Goal: Information Seeking & Learning: Learn about a topic

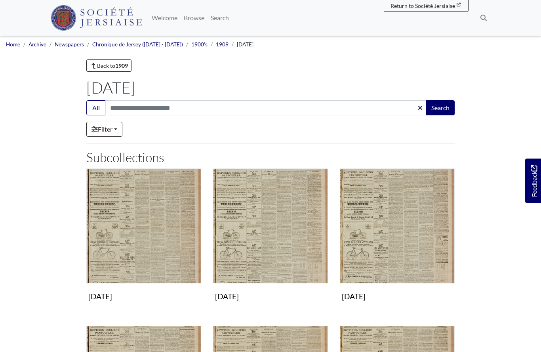
scroll to position [-3, 0]
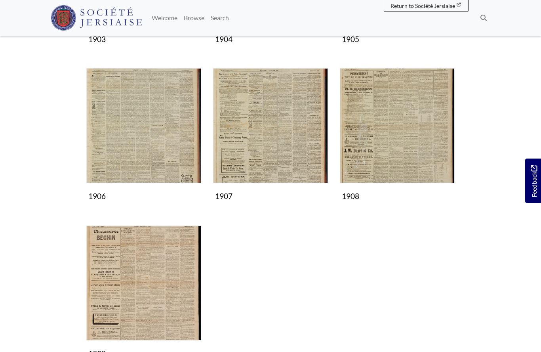
scroll to position [412, 0]
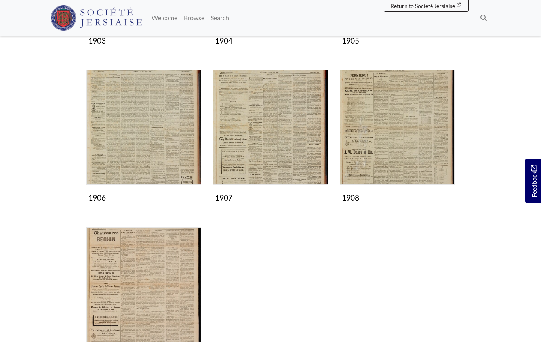
click at [404, 131] on img "Subcollection" at bounding box center [397, 127] width 115 height 115
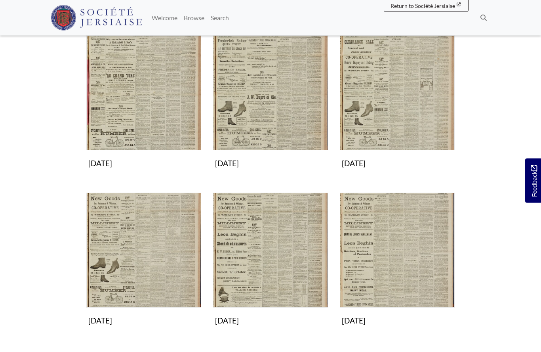
scroll to position [447, 0]
click at [400, 105] on img "Subcollection" at bounding box center [397, 92] width 115 height 115
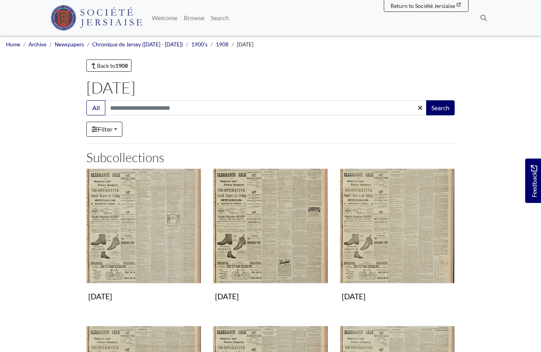
click at [386, 239] on img "Subcollection" at bounding box center [397, 225] width 115 height 115
click at [294, 234] on img "Subcollection" at bounding box center [270, 225] width 115 height 115
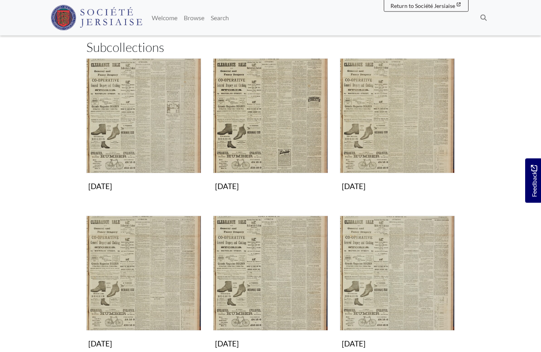
scroll to position [112, 0]
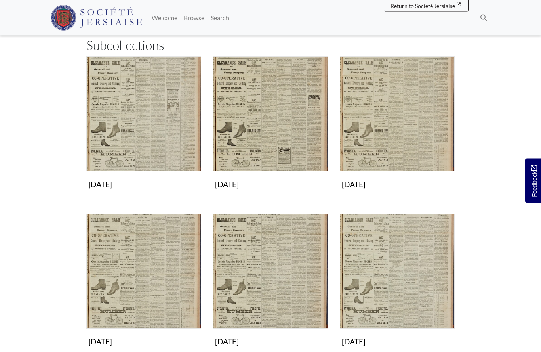
click at [156, 283] on img "Subcollection" at bounding box center [143, 271] width 115 height 115
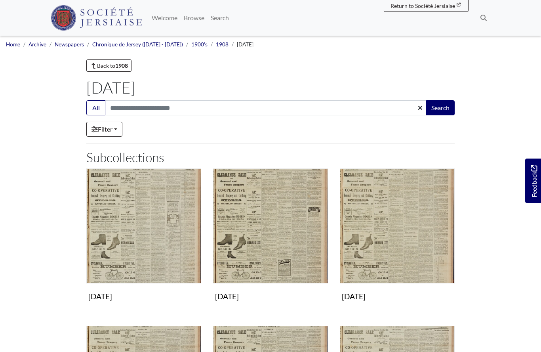
scroll to position [146, 0]
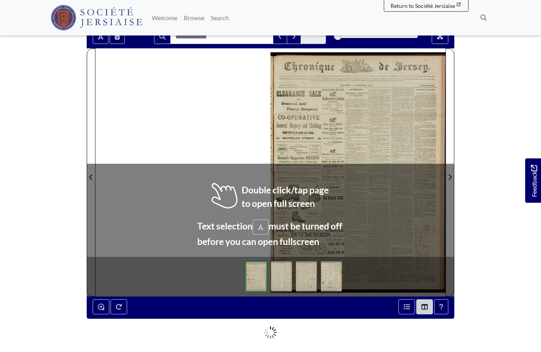
scroll to position [74, 0]
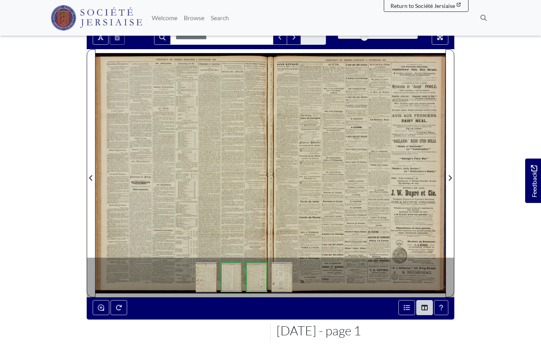
scroll to position [108, 0]
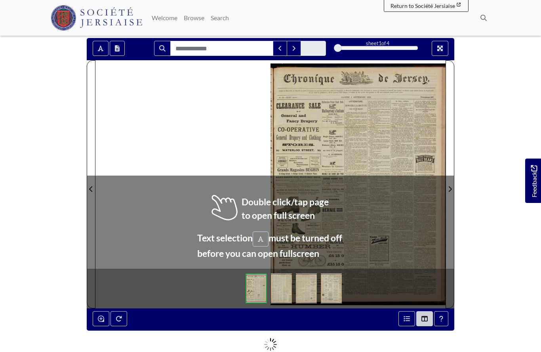
scroll to position [77, 0]
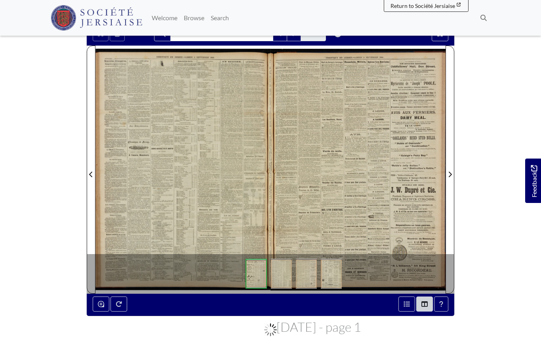
scroll to position [112, 0]
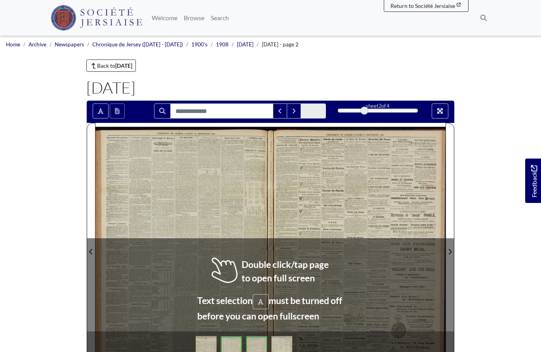
click at [221, 234] on div at bounding box center [182, 246] width 175 height 247
